Goal: Task Accomplishment & Management: Manage account settings

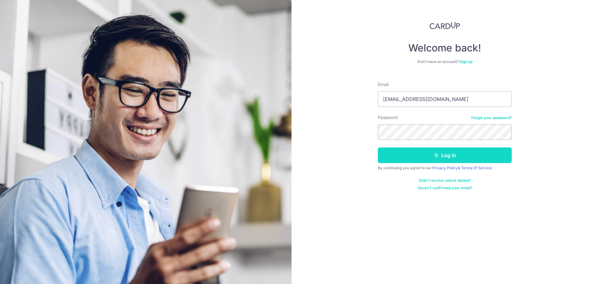
click at [392, 153] on button "Log in" at bounding box center [445, 155] width 134 height 16
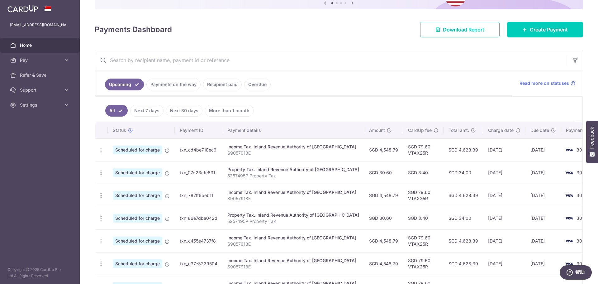
scroll to position [93, 0]
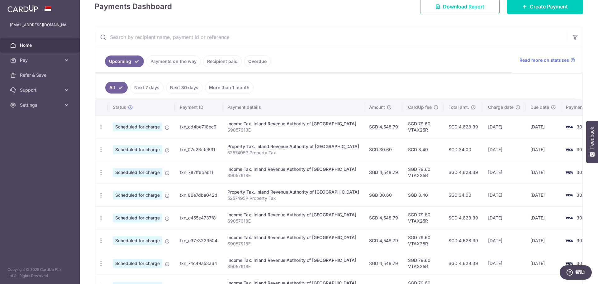
click at [498, 154] on td "06/10/2025" at bounding box center [504, 149] width 42 height 23
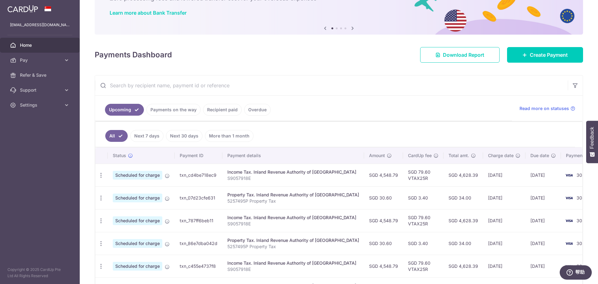
scroll to position [0, 0]
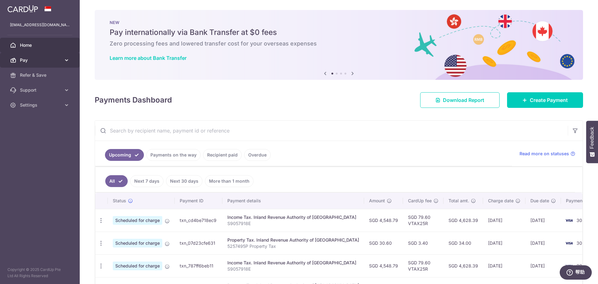
click at [44, 66] on link "Pay" at bounding box center [40, 60] width 80 height 15
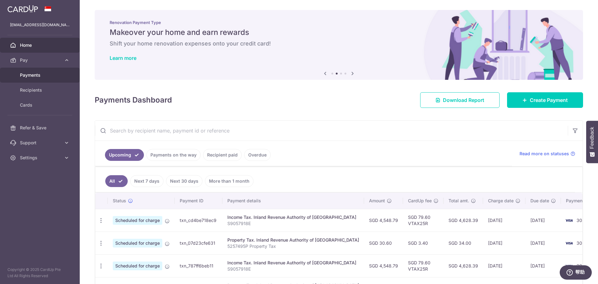
click at [39, 78] on link "Payments" at bounding box center [40, 75] width 80 height 15
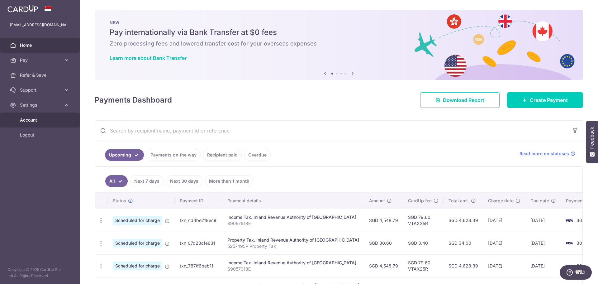
click at [24, 116] on link "Account" at bounding box center [40, 120] width 80 height 15
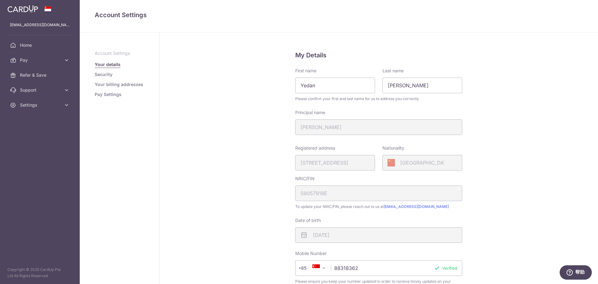
click at [105, 96] on link "Pay Settings" at bounding box center [108, 94] width 27 height 6
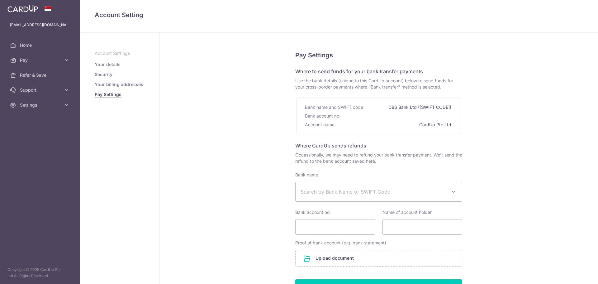
select select
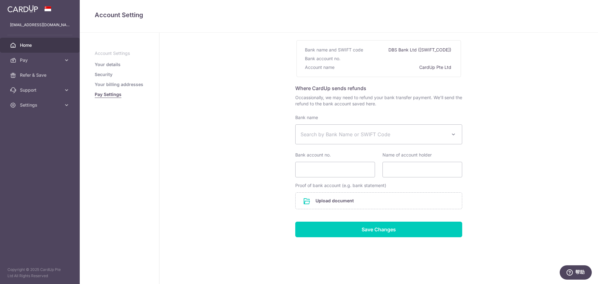
click at [29, 47] on span "Home" at bounding box center [40, 45] width 41 height 6
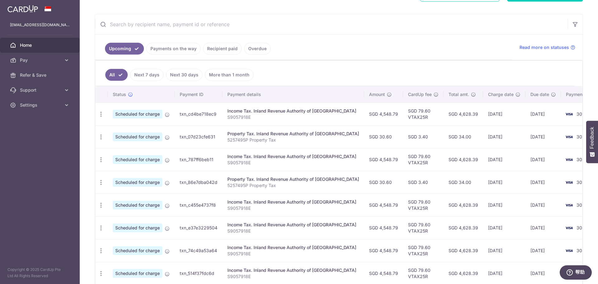
scroll to position [47, 0]
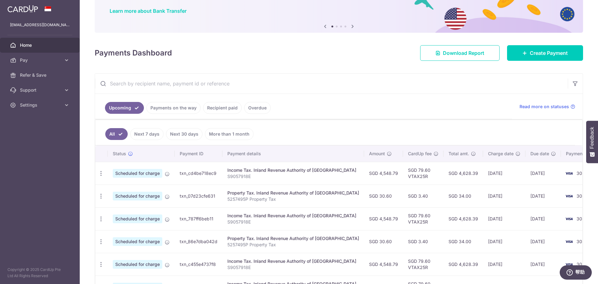
click at [271, 194] on div "Property Tax. Inland Revenue Authority of Singapore" at bounding box center [294, 193] width 132 height 6
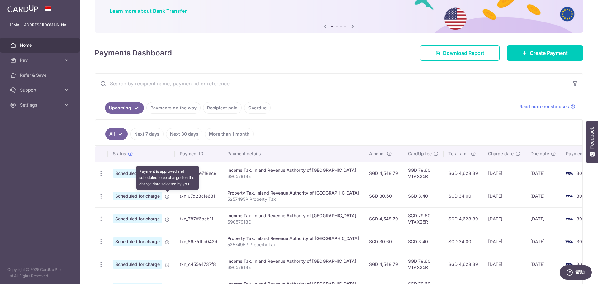
click at [149, 194] on span "Scheduled for charge" at bounding box center [138, 196] width 50 height 9
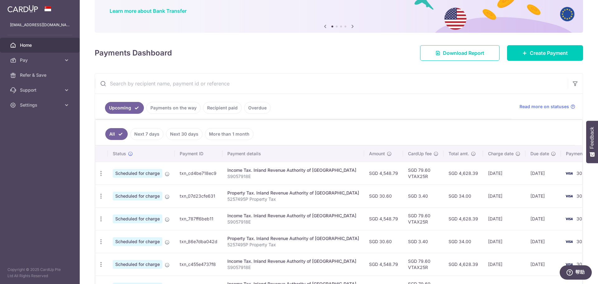
click at [149, 194] on span "Scheduled for charge" at bounding box center [138, 196] width 50 height 9
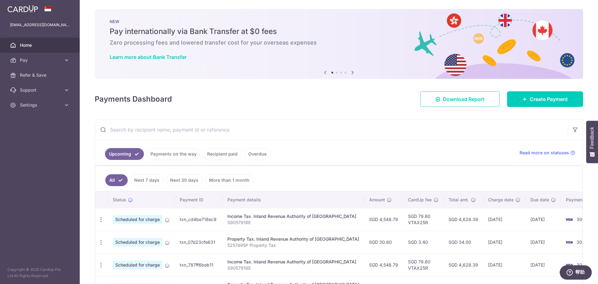
scroll to position [0, 0]
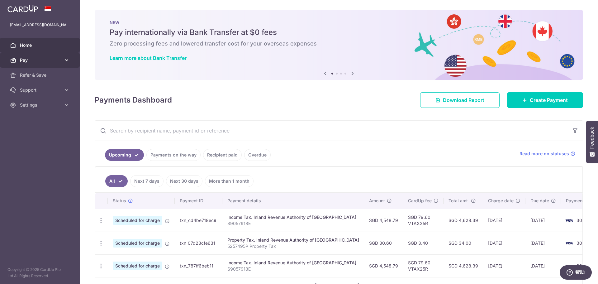
click at [65, 61] on icon at bounding box center [67, 60] width 6 height 6
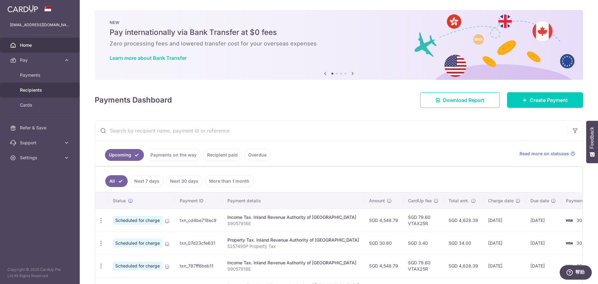
click at [24, 92] on span "Recipients" at bounding box center [40, 90] width 41 height 6
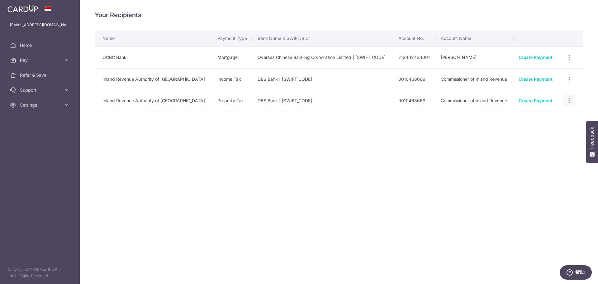
click at [568, 102] on icon "button" at bounding box center [569, 101] width 7 height 7
click at [540, 116] on span "View/Edit" at bounding box center [548, 117] width 42 height 7
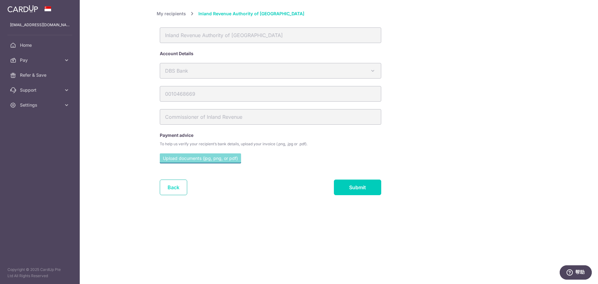
click at [170, 186] on link "Back" at bounding box center [173, 188] width 27 height 16
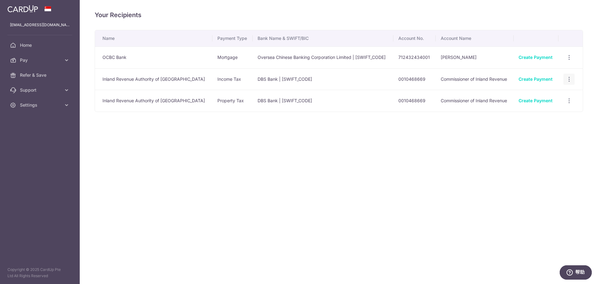
click at [571, 77] on icon "button" at bounding box center [569, 79] width 7 height 7
click at [555, 110] on span "Linked Payments" at bounding box center [547, 111] width 40 height 6
click at [567, 101] on icon "button" at bounding box center [569, 101] width 7 height 7
click at [531, 134] on span "Linked Payments" at bounding box center [547, 133] width 40 height 6
click at [65, 59] on icon at bounding box center [67, 60] width 6 height 6
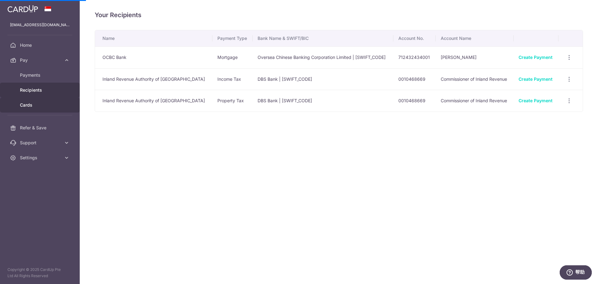
click at [27, 105] on span "Cards" at bounding box center [40, 105] width 41 height 6
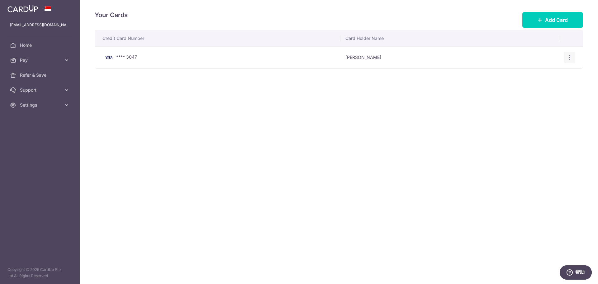
click at [574, 61] on div "View/Edit Delete" at bounding box center [570, 58] width 12 height 12
click at [570, 52] on div "View/Edit Delete" at bounding box center [570, 58] width 12 height 12
click at [570, 55] on icon "button" at bounding box center [570, 57] width 7 height 7
click at [84, 107] on div "Your Cards Add Card Credit Card Number Card Holder Name **** 3047 Yedan Zhou Vi…" at bounding box center [339, 142] width 519 height 284
click at [65, 62] on icon at bounding box center [67, 60] width 6 height 6
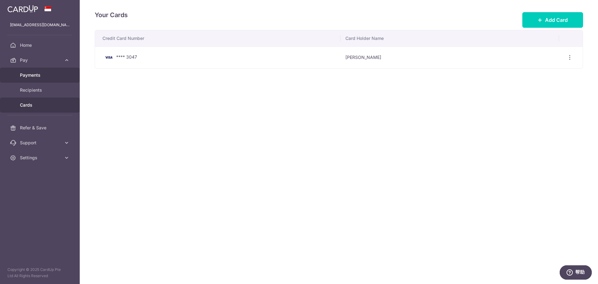
click at [41, 75] on span "Payments" at bounding box center [40, 75] width 41 height 6
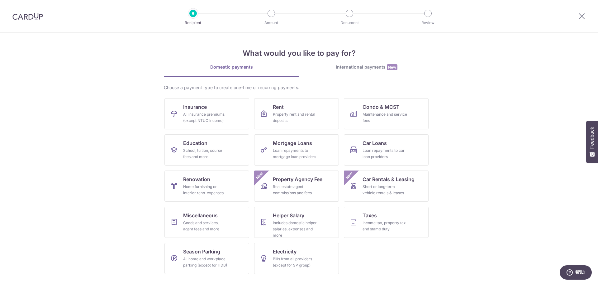
click at [358, 73] on link "International payments New" at bounding box center [366, 70] width 135 height 13
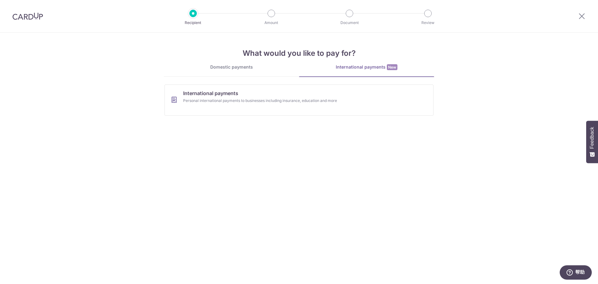
click at [240, 72] on link "Domestic payments" at bounding box center [231, 70] width 135 height 12
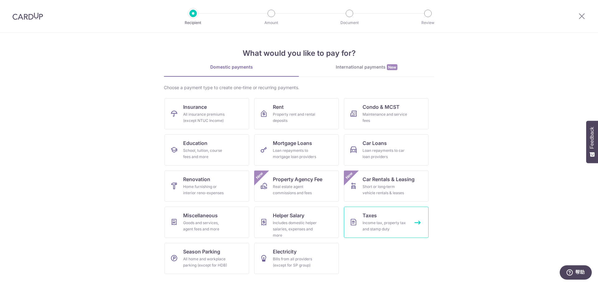
click at [376, 231] on div "Income tax, property tax and stamp duty" at bounding box center [385, 226] width 45 height 12
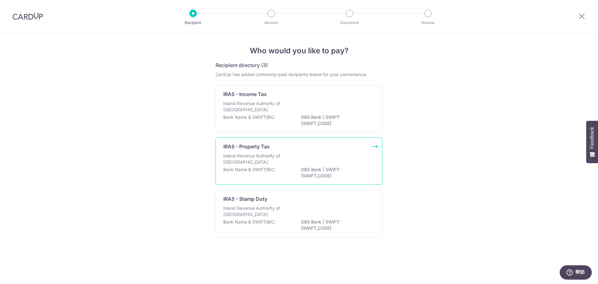
click at [374, 144] on div "IRAS - Property Tax Inland Revenue Authority of [GEOGRAPHIC_DATA] Bank Name & S…" at bounding box center [299, 160] width 167 height 47
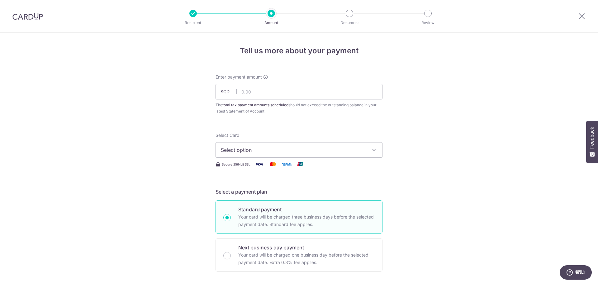
click at [22, 18] on img at bounding box center [27, 15] width 31 height 7
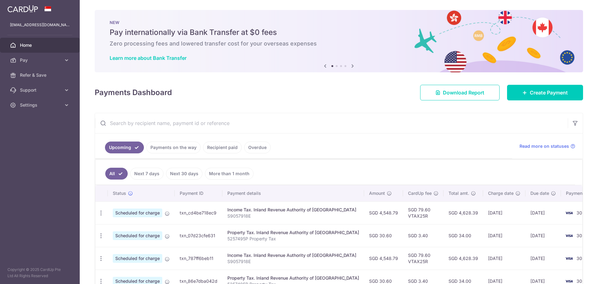
drag, startPoint x: 557, startPoint y: 207, endPoint x: 315, endPoint y: 208, distance: 242.5
click at [561, 207] on td "3047" at bounding box center [584, 212] width 47 height 23
click at [276, 194] on th "Payment details" at bounding box center [294, 193] width 142 height 16
drag, startPoint x: 252, startPoint y: 204, endPoint x: 230, endPoint y: 216, distance: 25.9
click at [251, 204] on td "Income Tax. Inland Revenue Authority of Singapore S9057918E" at bounding box center [294, 212] width 142 height 23
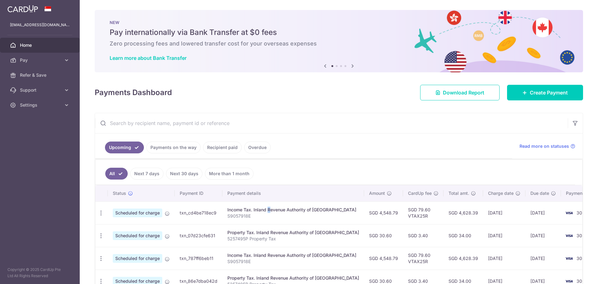
scroll to position [31, 0]
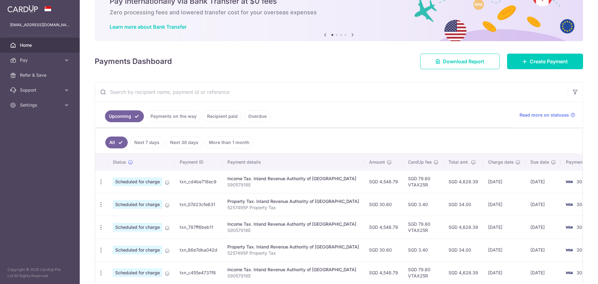
click at [245, 210] on p "5257495P Property Tax" at bounding box center [294, 207] width 132 height 6
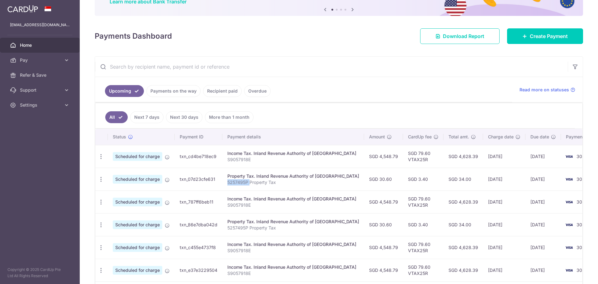
scroll to position [93, 0]
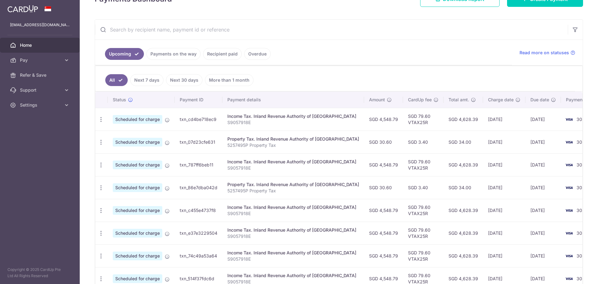
click at [197, 135] on td "txn_07d23cfe631" at bounding box center [199, 142] width 48 height 23
click at [181, 145] on td "txn_07d23cfe631" at bounding box center [199, 142] width 48 height 23
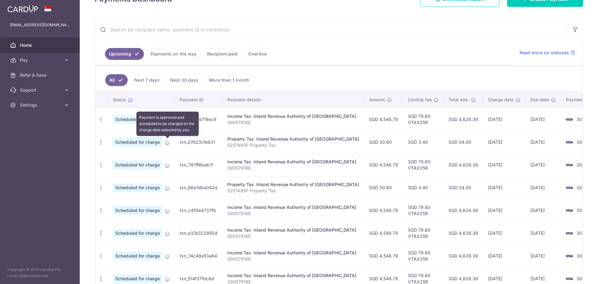
click at [165, 144] on icon at bounding box center [167, 142] width 5 height 5
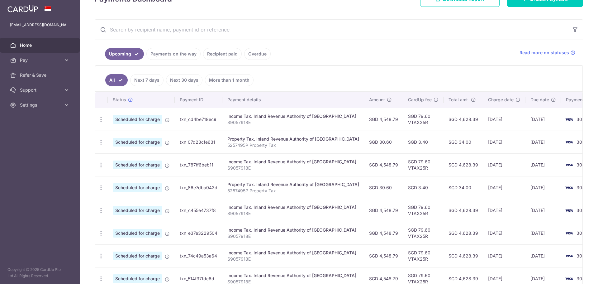
click at [146, 143] on span "Scheduled for charge" at bounding box center [138, 142] width 50 height 9
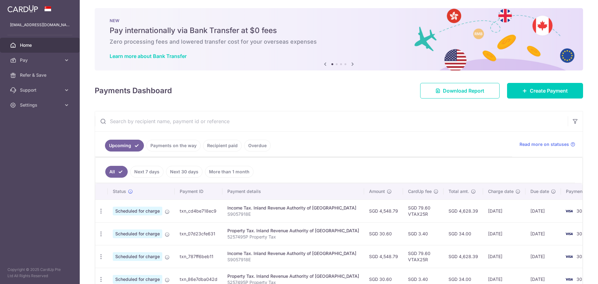
scroll to position [0, 0]
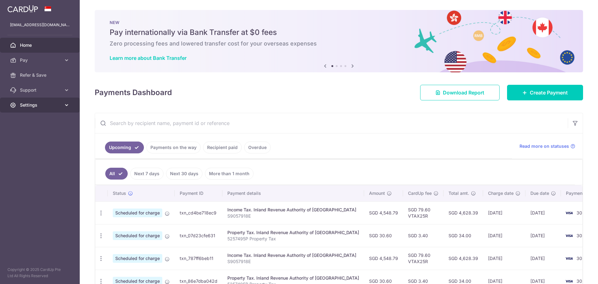
click at [69, 104] on icon at bounding box center [67, 105] width 6 height 6
click at [35, 123] on link "Account" at bounding box center [40, 120] width 80 height 15
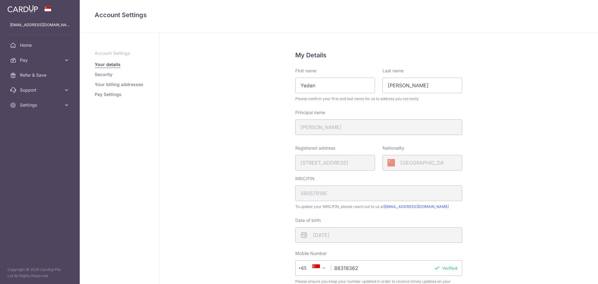
click at [115, 75] on li "Security" at bounding box center [120, 74] width 50 height 6
click at [103, 78] on ul "Account Settings Your details Security Your billing addresses Pay Settings" at bounding box center [120, 73] width 50 height 47
click at [103, 76] on link "Security" at bounding box center [104, 74] width 18 height 6
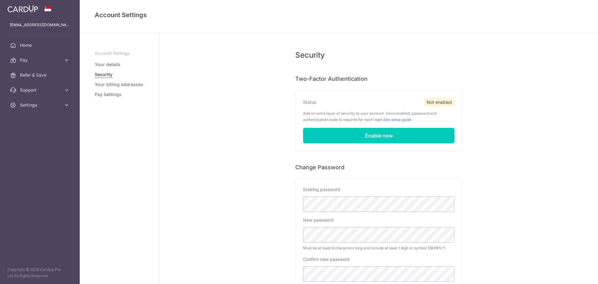
click at [105, 83] on link "Your billing addresses" at bounding box center [119, 84] width 49 height 6
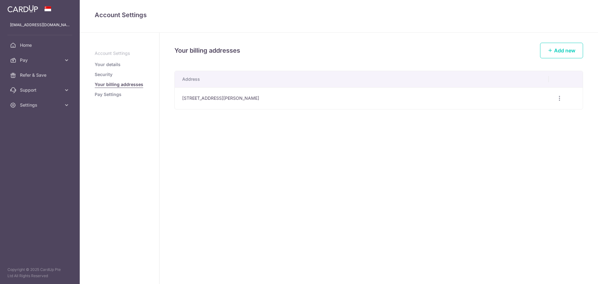
click at [97, 96] on link "Pay Settings" at bounding box center [108, 94] width 27 height 6
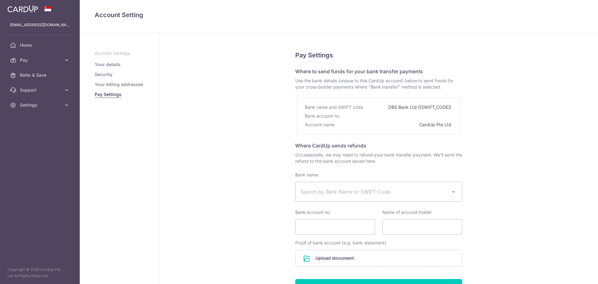
select select
click at [21, 9] on img at bounding box center [22, 8] width 31 height 7
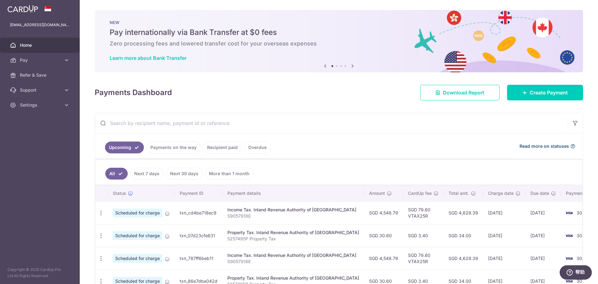
click at [541, 148] on span "Read more on statuses" at bounding box center [545, 146] width 50 height 6
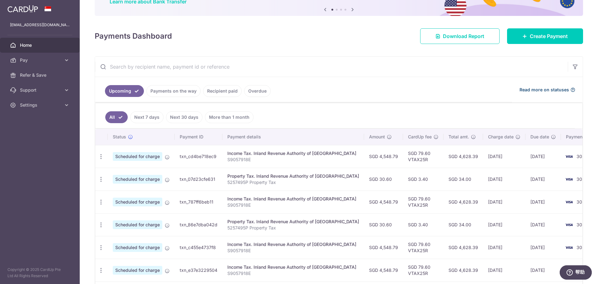
scroll to position [62, 0]
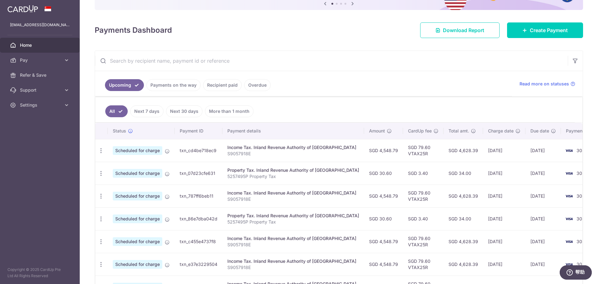
click at [133, 89] on link "Upcoming" at bounding box center [124, 85] width 39 height 12
click at [149, 152] on span "Scheduled for charge" at bounding box center [138, 150] width 50 height 9
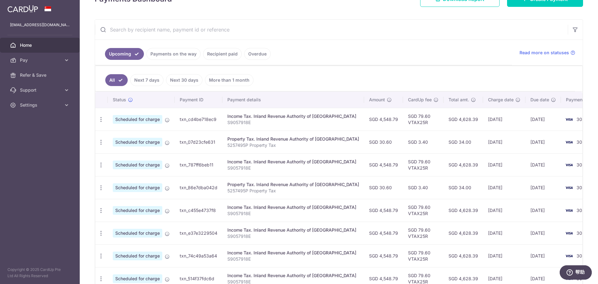
drag, startPoint x: 364, startPoint y: 137, endPoint x: 337, endPoint y: 141, distance: 27.5
click at [364, 137] on td "SGD 30.60" at bounding box center [383, 142] width 39 height 23
drag, startPoint x: 314, startPoint y: 142, endPoint x: 293, endPoint y: 143, distance: 21.2
click at [312, 142] on div "Property Tax. Inland Revenue Authority of Singapore" at bounding box center [294, 139] width 132 height 6
click at [180, 144] on td "txn_07d23cfe631" at bounding box center [199, 142] width 48 height 23
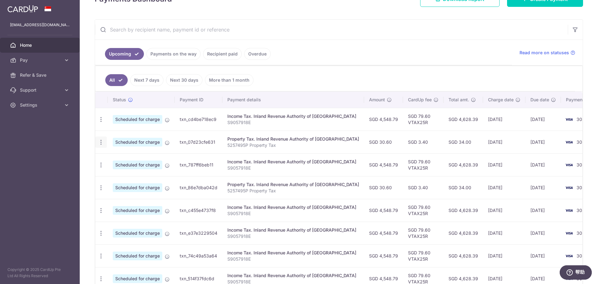
click at [100, 141] on icon "button" at bounding box center [101, 142] width 7 height 7
click at [127, 178] on span "Cancel payment" at bounding box center [134, 174] width 42 height 7
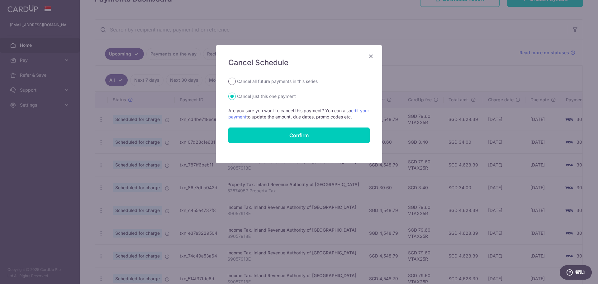
click at [234, 80] on input "Cancel all future payments in this series" at bounding box center [231, 81] width 7 height 7
radio input "true"
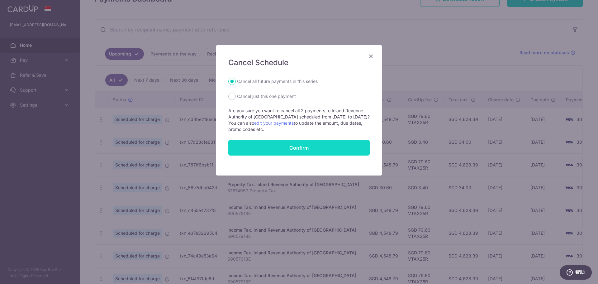
click at [279, 146] on button "Confirm" at bounding box center [298, 148] width 141 height 16
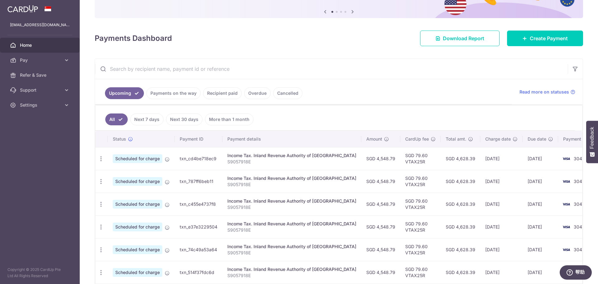
scroll to position [62, 0]
click at [290, 92] on link "Cancelled" at bounding box center [287, 93] width 29 height 12
